Goal: Transaction & Acquisition: Book appointment/travel/reservation

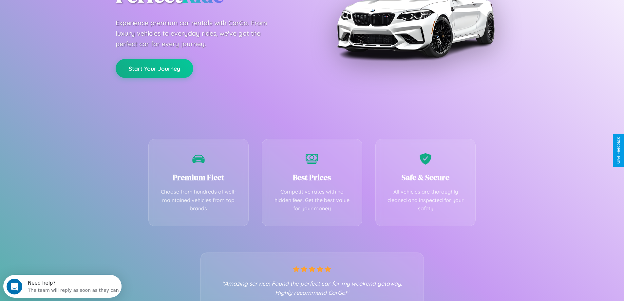
scroll to position [129, 0]
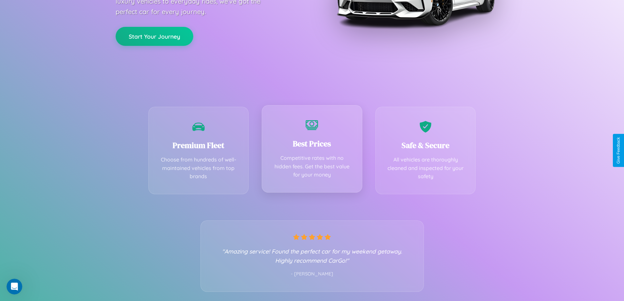
click at [312, 150] on div "Best Prices Competitive rates with no hidden fees. Get the best value for your …" at bounding box center [312, 148] width 101 height 87
click at [154, 36] on button "Start Your Journey" at bounding box center [155, 35] width 78 height 19
click at [154, 35] on button "Start Your Journey" at bounding box center [155, 35] width 78 height 19
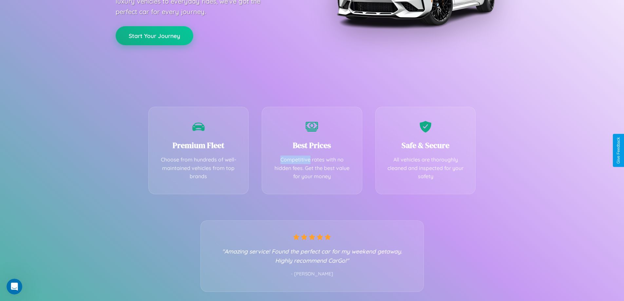
click at [154, 35] on button "Start Your Journey" at bounding box center [155, 35] width 78 height 19
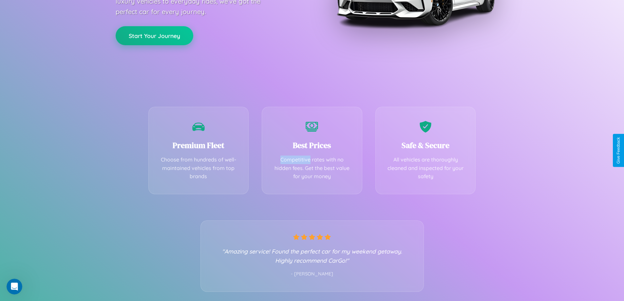
click at [154, 35] on button "Start Your Journey" at bounding box center [155, 35] width 78 height 19
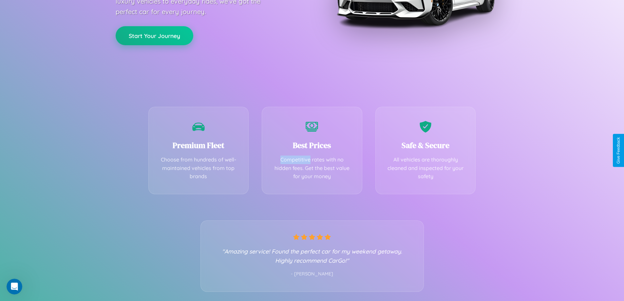
click at [154, 35] on button "Start Your Journey" at bounding box center [155, 35] width 78 height 19
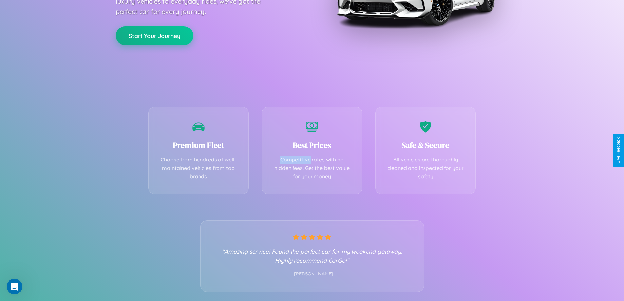
click at [154, 35] on button "Start Your Journey" at bounding box center [155, 35] width 78 height 19
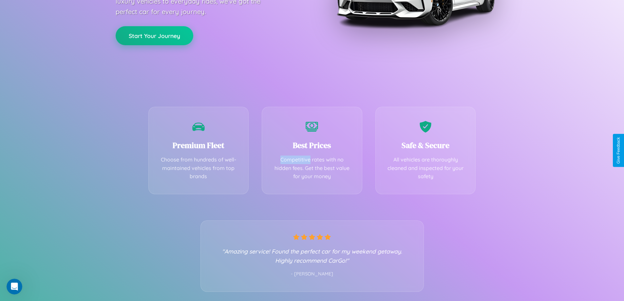
click at [154, 35] on button "Start Your Journey" at bounding box center [155, 35] width 78 height 19
